Goal: Find contact information: Find contact information

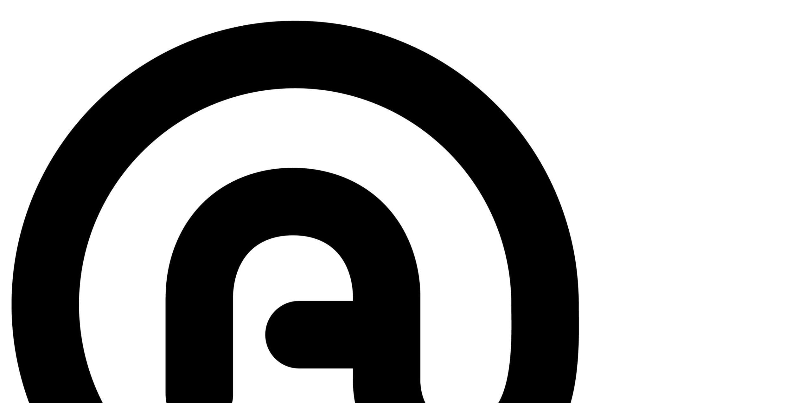
drag, startPoint x: 304, startPoint y: 162, endPoint x: 255, endPoint y: 165, distance: 49.2
copy h5 "[EMAIL_ADDRESS][DOMAIN_NAME]"
